Goal: Task Accomplishment & Management: Manage account settings

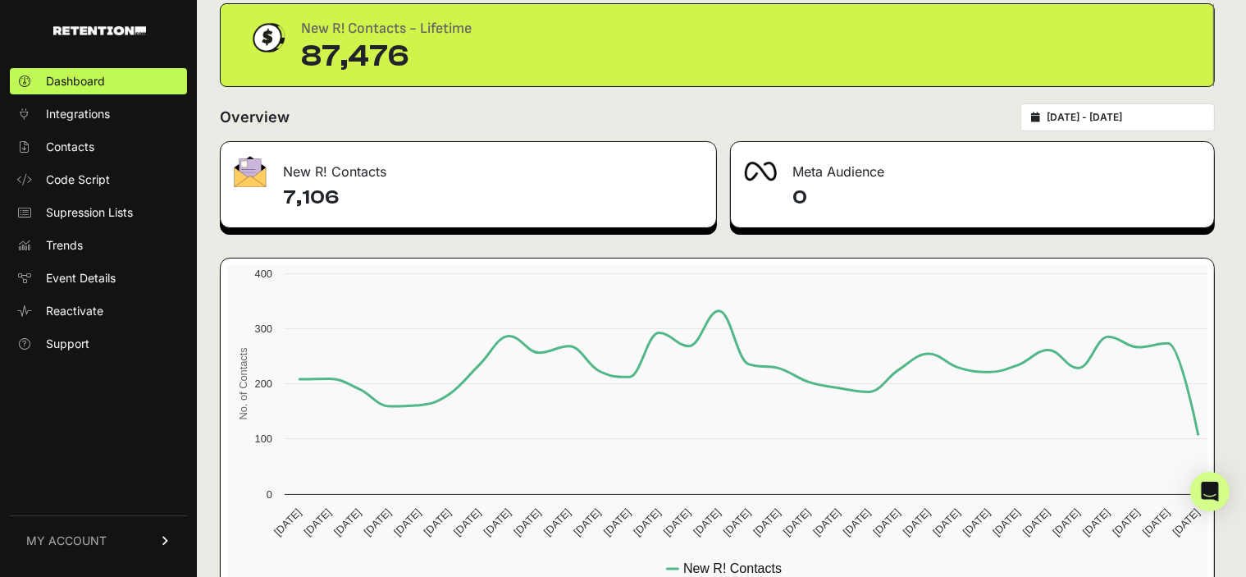
scroll to position [107, 0]
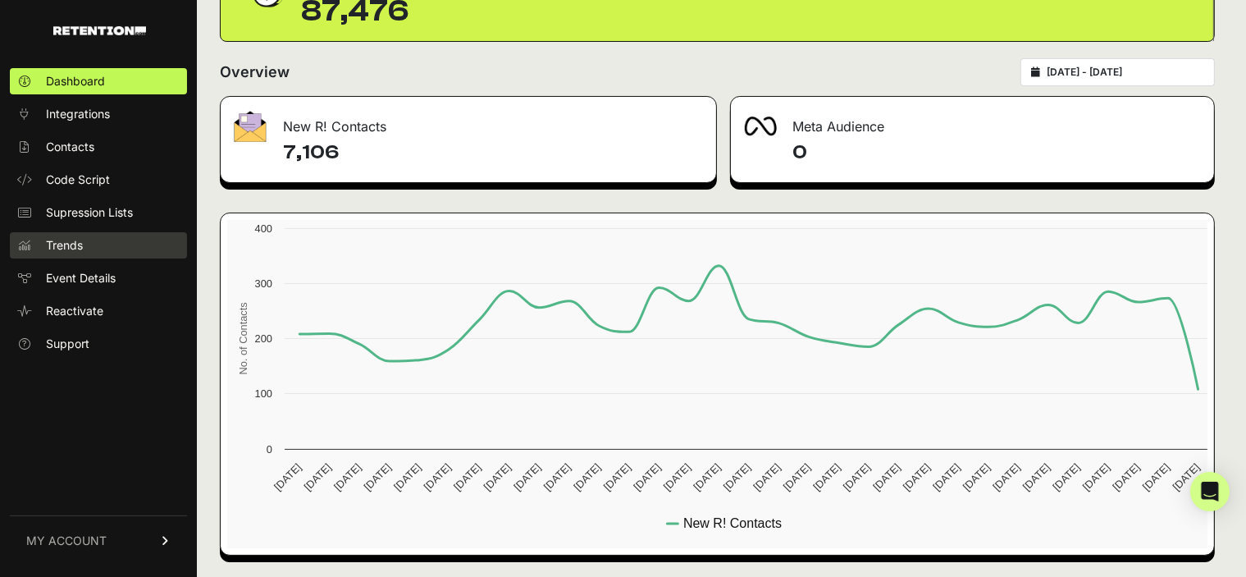
click at [109, 239] on link "Trends" at bounding box center [98, 245] width 177 height 26
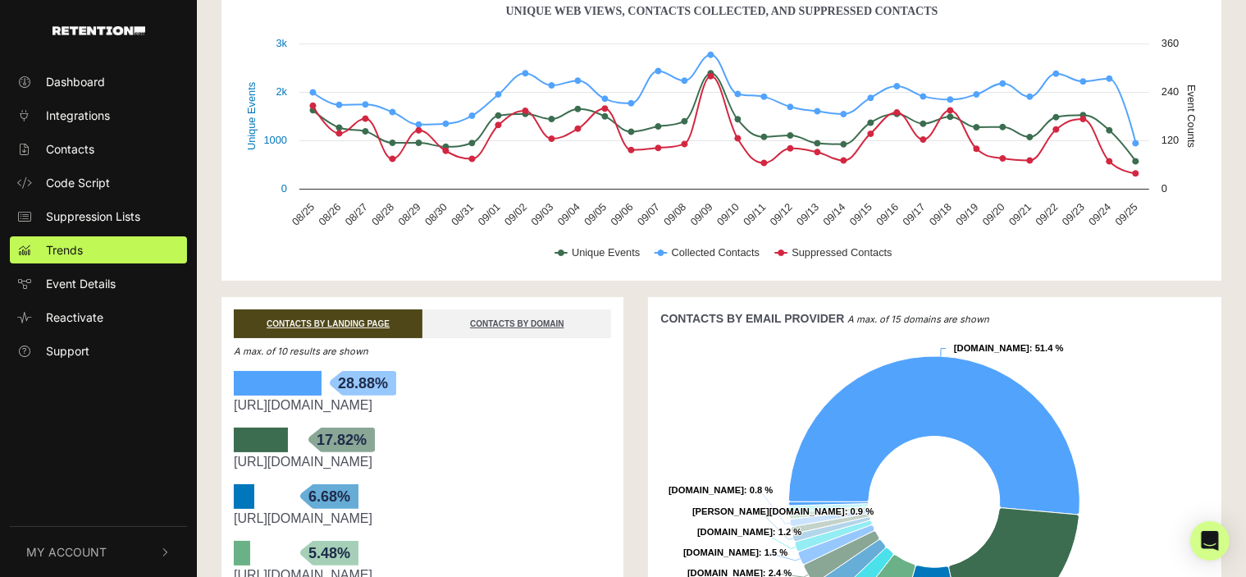
scroll to position [246, 0]
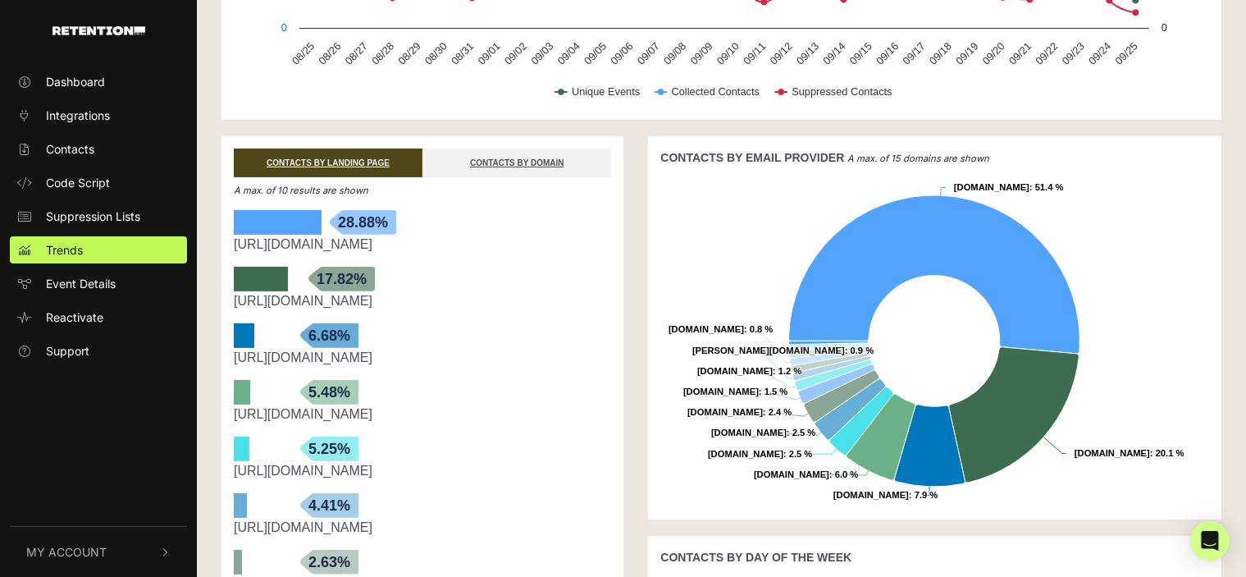
click at [169, 550] on icon "button" at bounding box center [165, 552] width 11 height 10
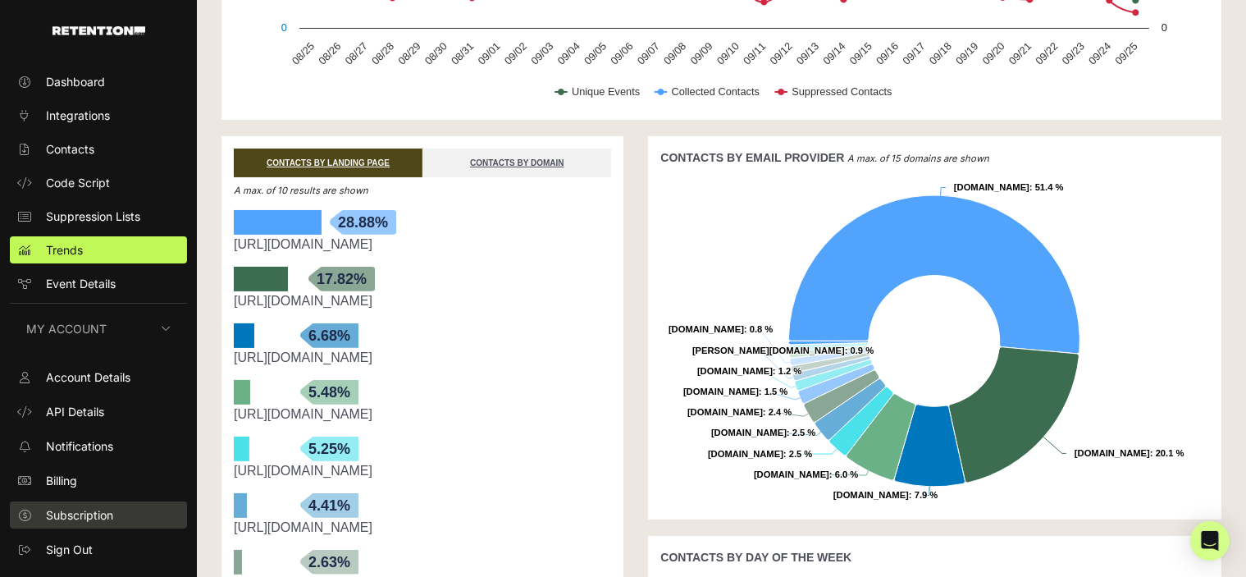
click at [113, 521] on span "Subscription" at bounding box center [79, 514] width 67 height 17
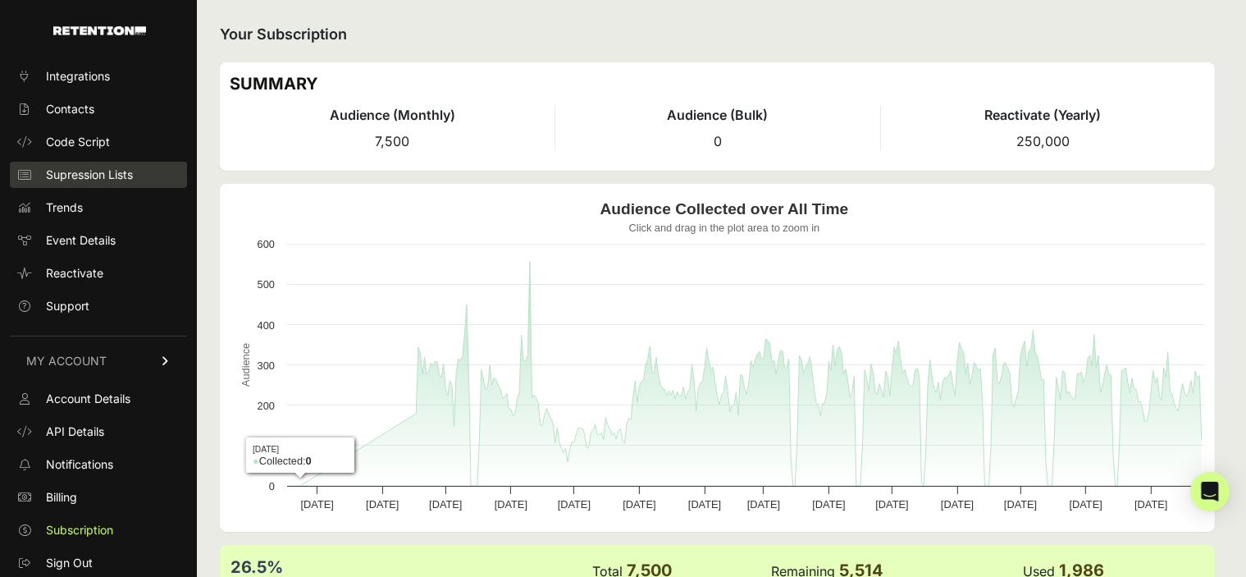
click at [107, 171] on span "Supression Lists" at bounding box center [89, 175] width 87 height 16
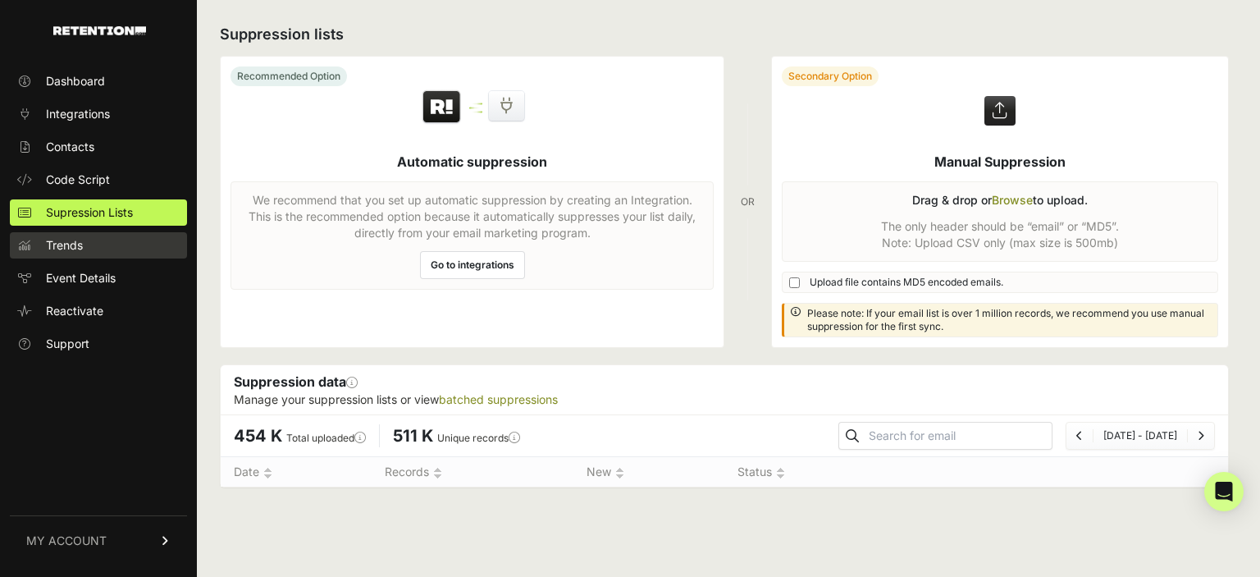
click at [111, 242] on link "Trends" at bounding box center [98, 245] width 177 height 26
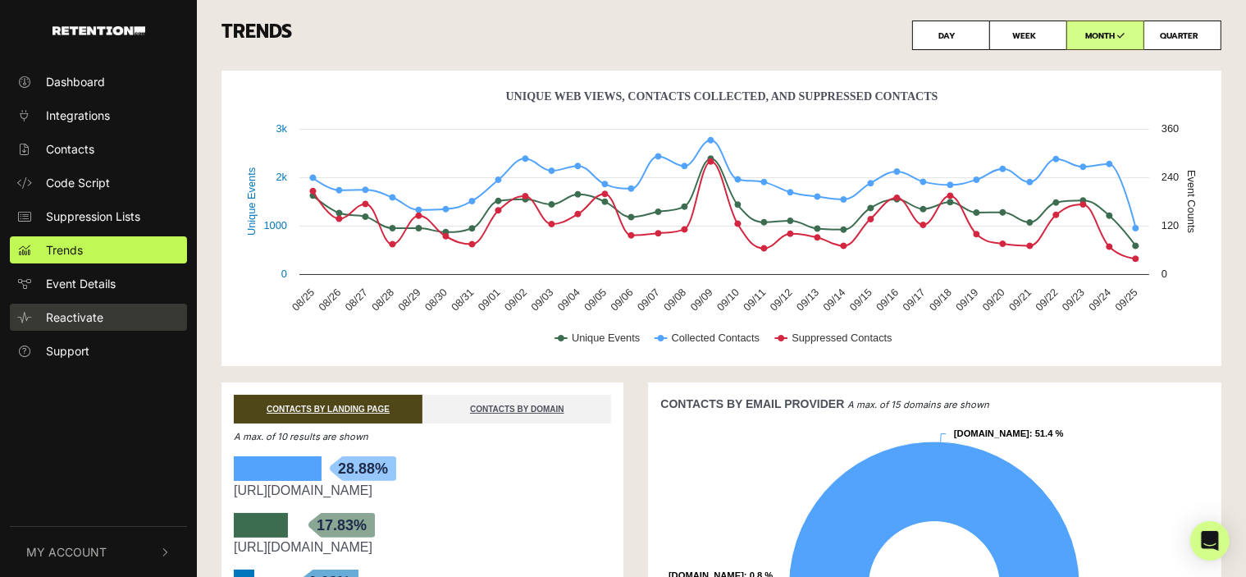
click at [111, 312] on link "Reactivate" at bounding box center [98, 317] width 177 height 27
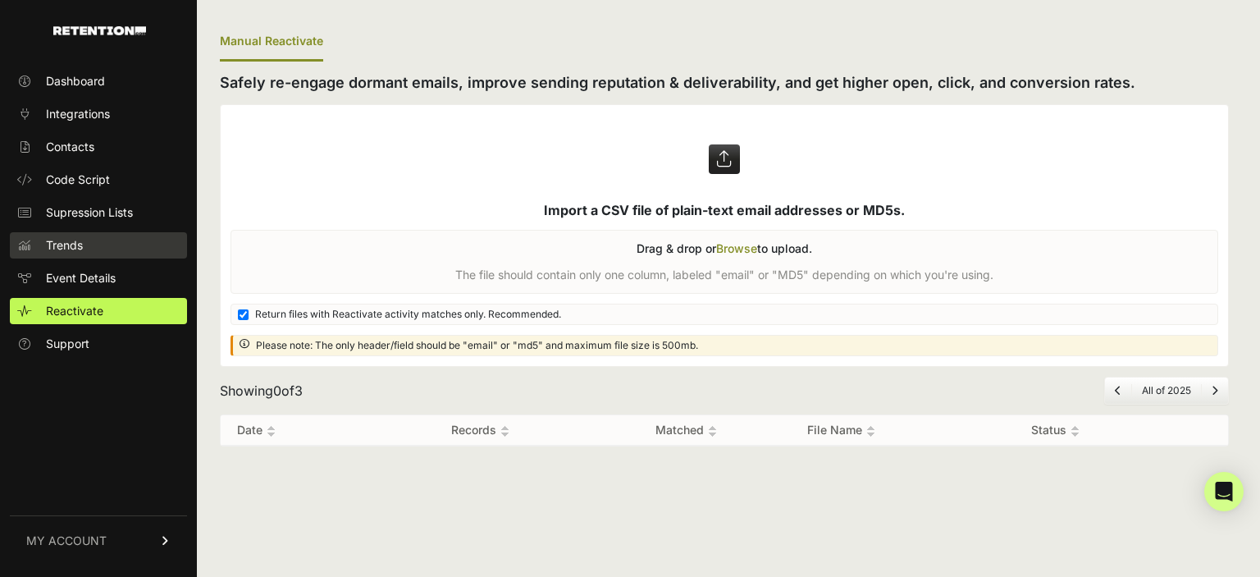
click at [126, 244] on link "Trends" at bounding box center [98, 245] width 177 height 26
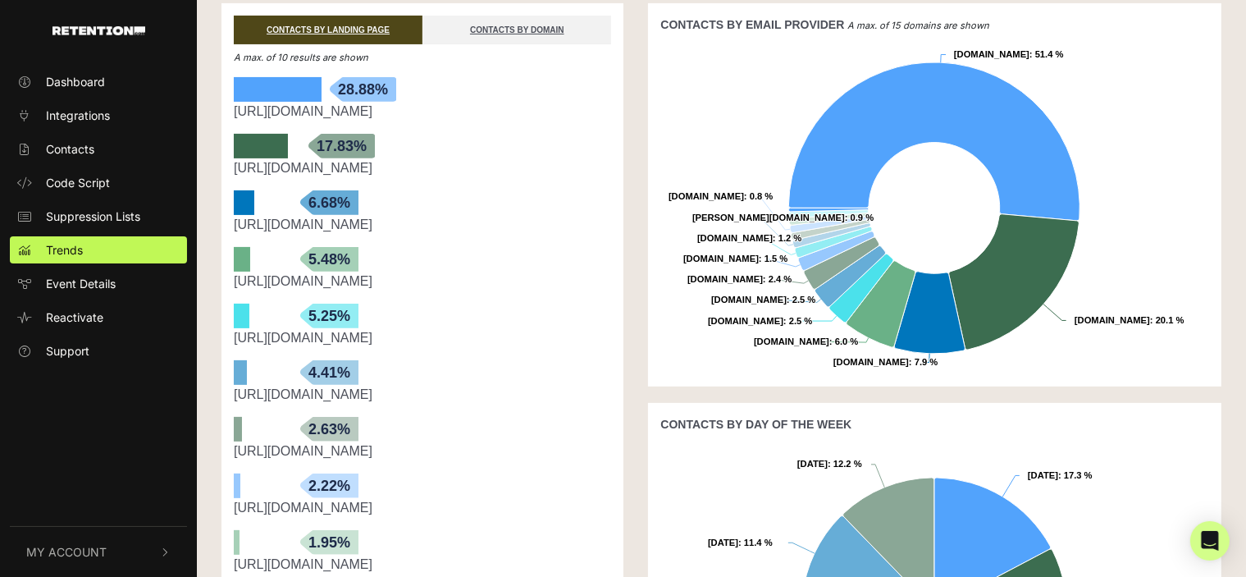
scroll to position [246, 0]
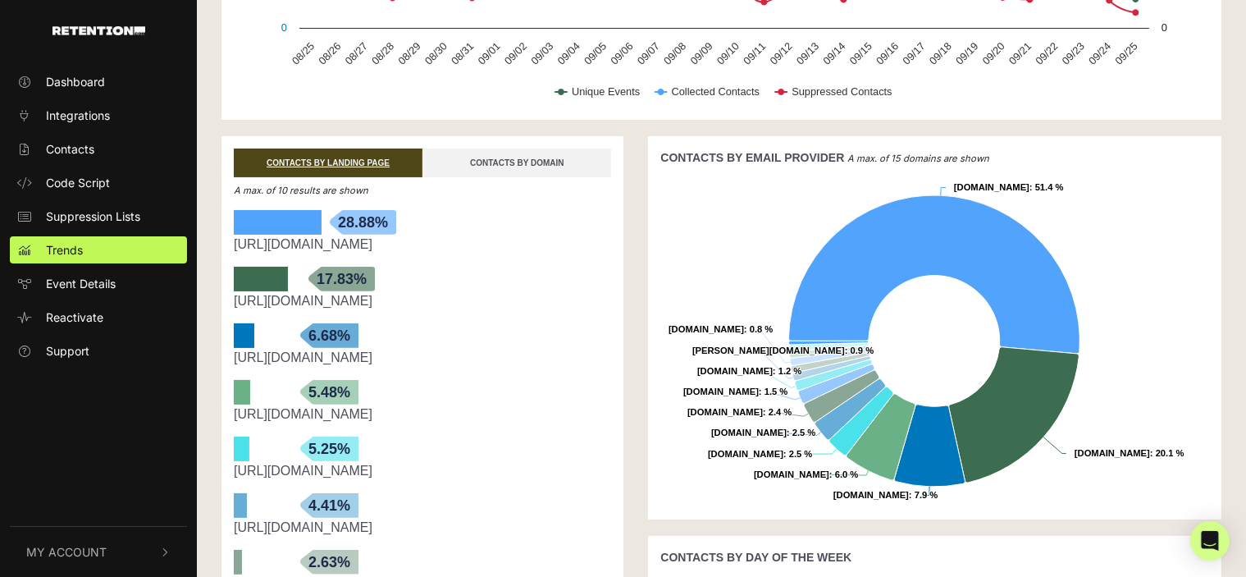
click at [472, 161] on link "CONTACTS BY DOMAIN" at bounding box center [516, 162] width 189 height 29
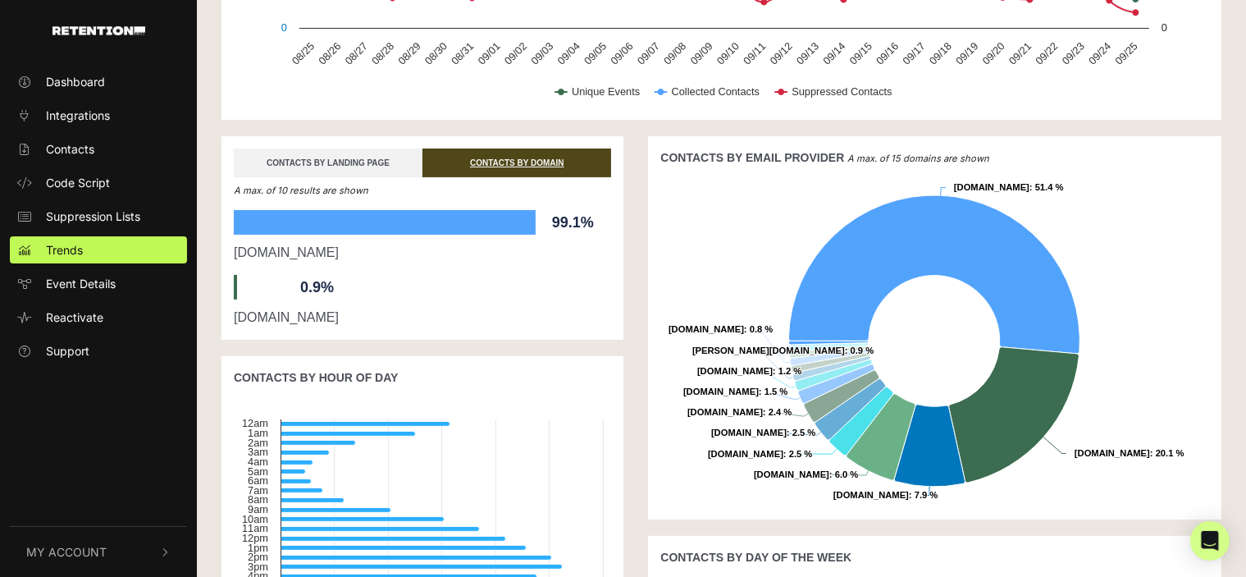
click at [325, 152] on link "CONTACTS BY LANDING PAGE" at bounding box center [328, 162] width 189 height 29
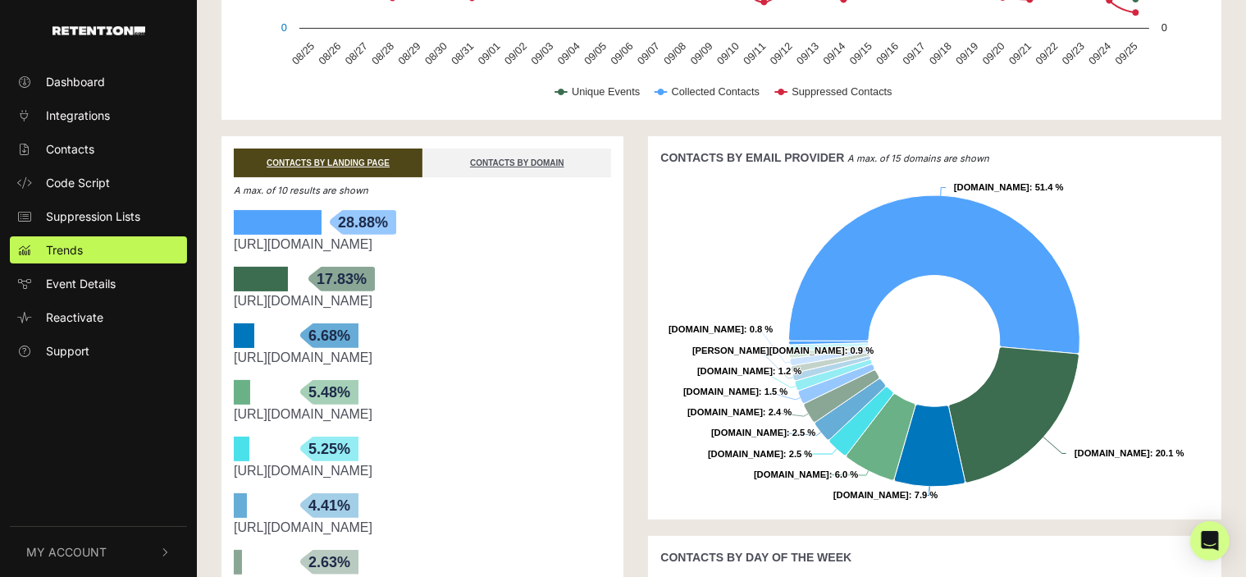
click at [167, 550] on icon "button" at bounding box center [165, 552] width 11 height 10
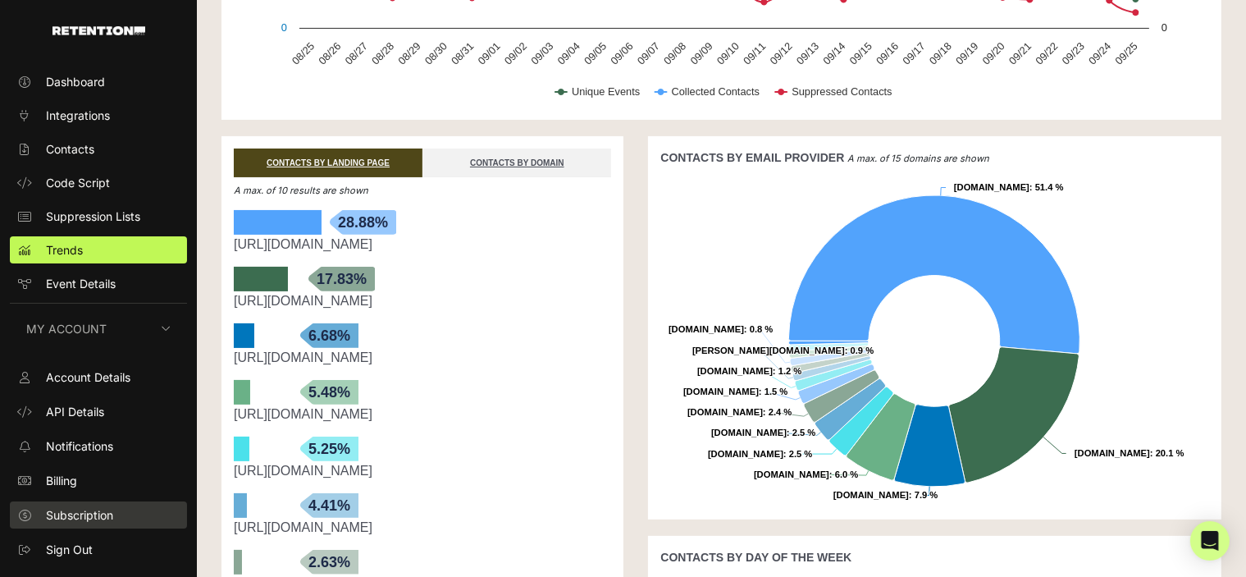
click at [151, 514] on link "Subscription" at bounding box center [98, 514] width 177 height 27
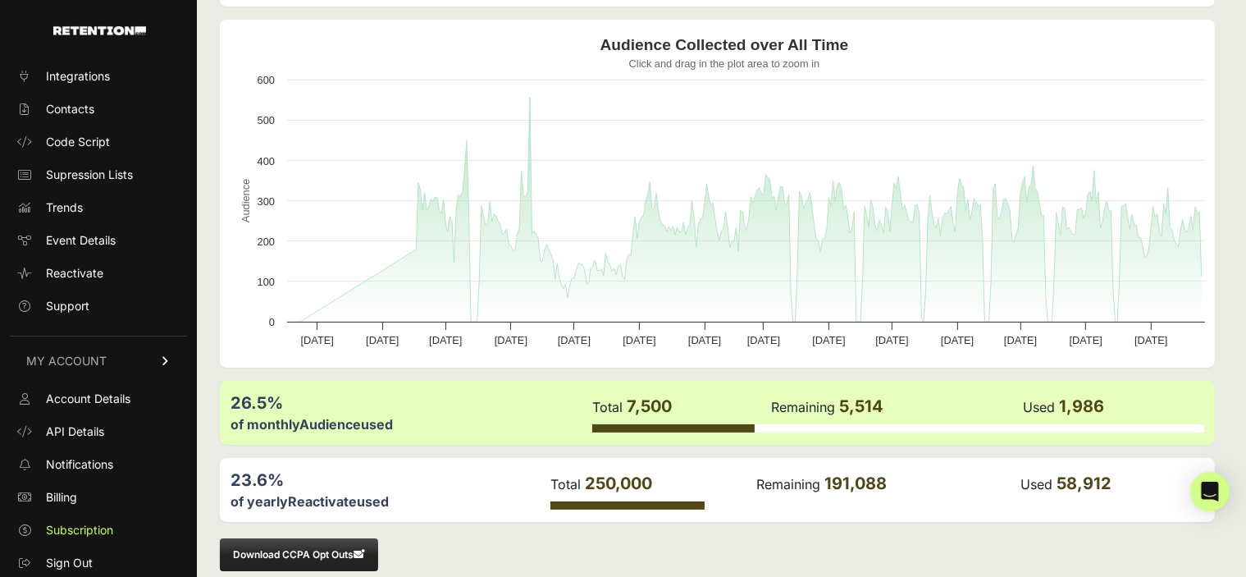
scroll to position [187, 0]
